Goal: Information Seeking & Learning: Learn about a topic

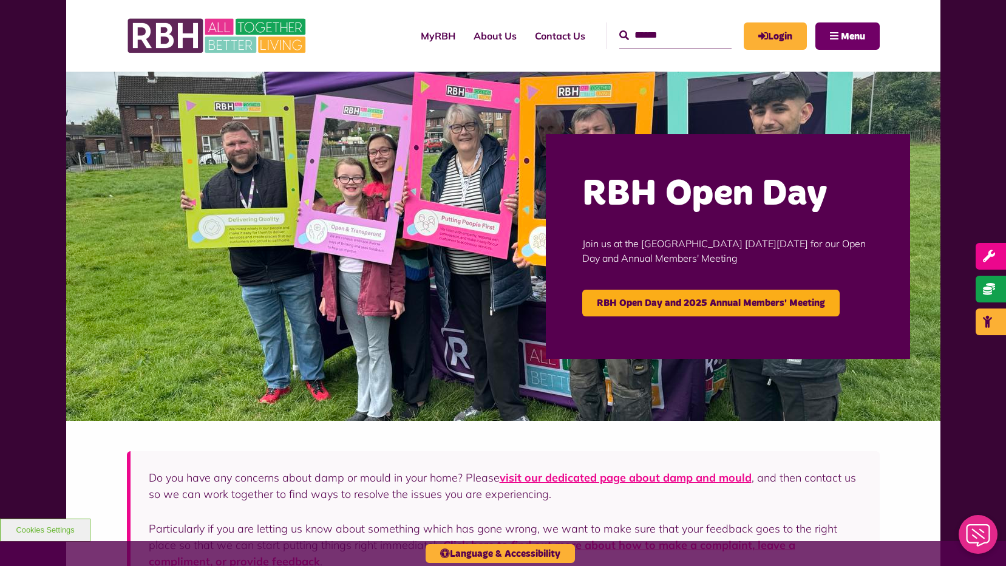
click at [852, 37] on span "Menu" at bounding box center [853, 37] width 24 height 10
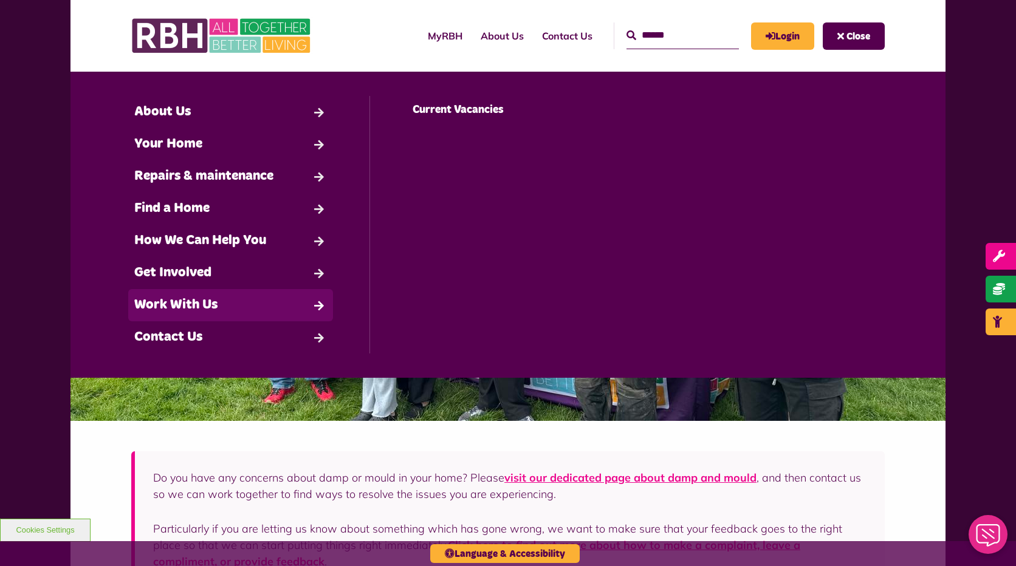
click at [224, 301] on link "Work With Us" at bounding box center [230, 305] width 205 height 32
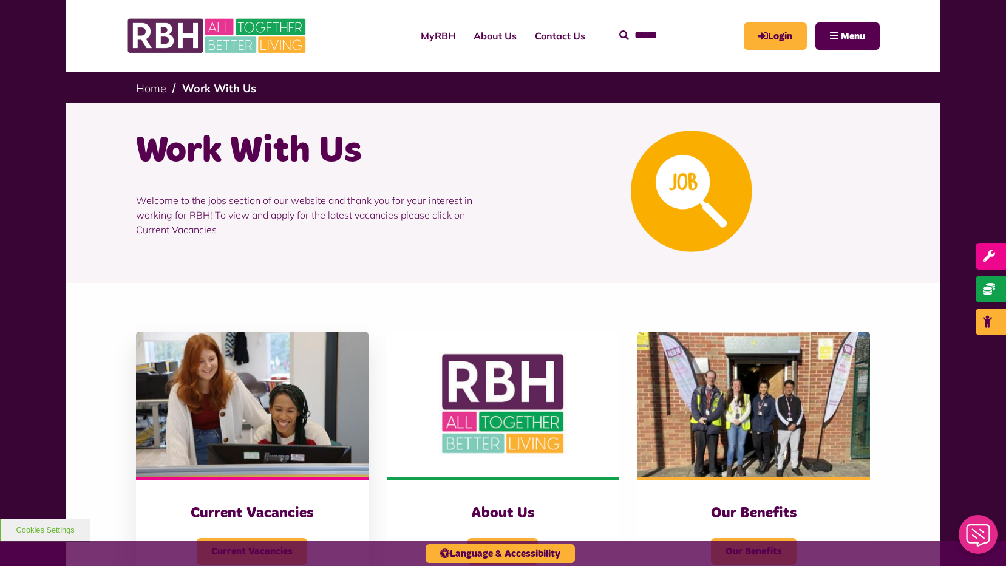
click at [271, 417] on img at bounding box center [252, 405] width 233 height 146
